Goal: Obtain resource: Obtain resource

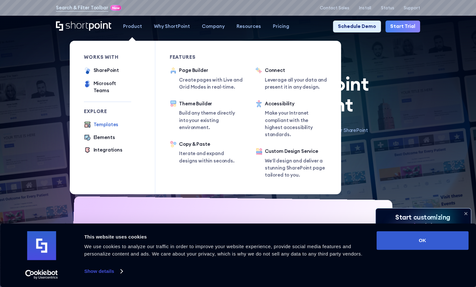
click at [98, 121] on div "Templates" at bounding box center [106, 124] width 25 height 7
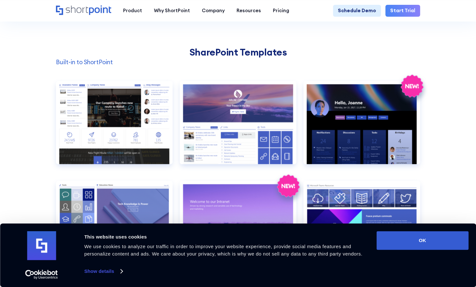
scroll to position [507, 0]
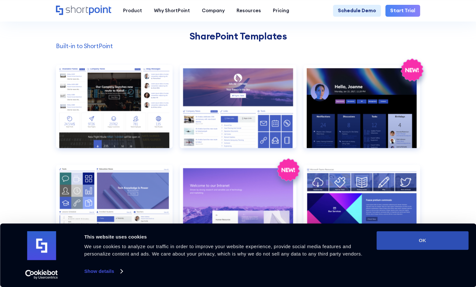
click at [393, 240] on button "OK" at bounding box center [423, 241] width 92 height 19
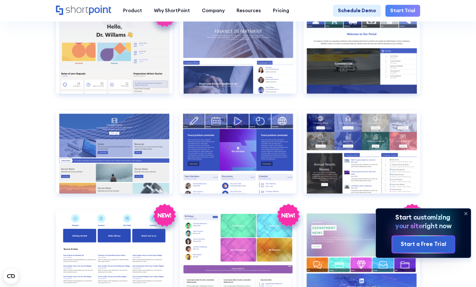
scroll to position [1062, 0]
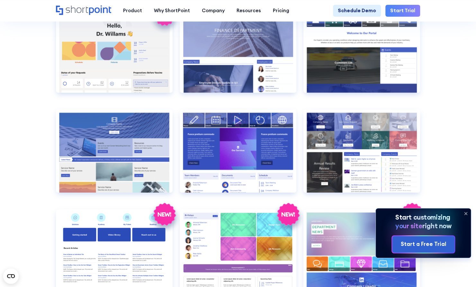
click at [465, 214] on icon at bounding box center [466, 214] width 10 height 10
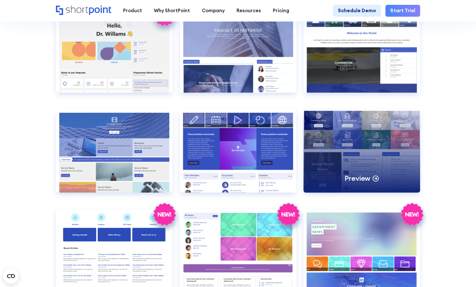
click at [338, 138] on div "Preview" at bounding box center [362, 151] width 117 height 83
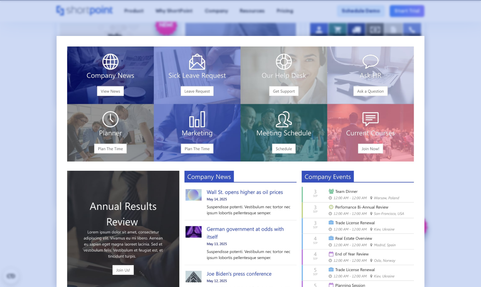
click at [13, 145] on div at bounding box center [240, 143] width 481 height 287
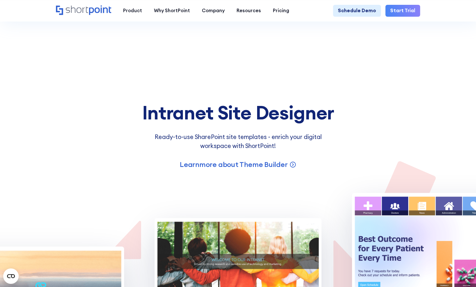
scroll to position [3996, 0]
